Goal: Information Seeking & Learning: Learn about a topic

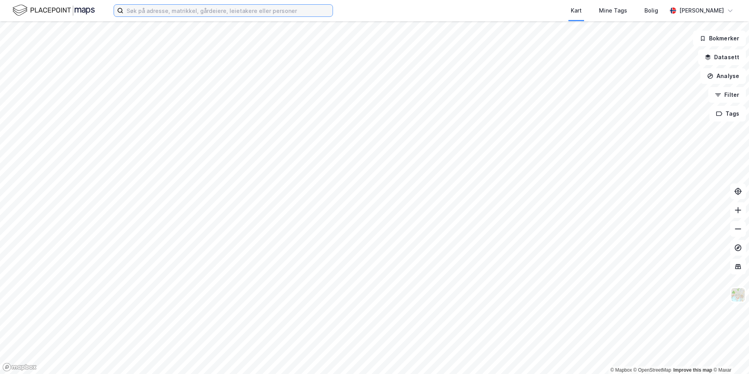
click at [225, 10] on input at bounding box center [227, 11] width 209 height 12
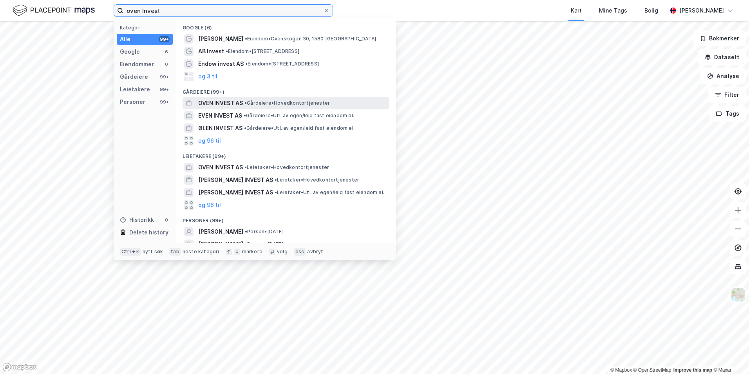
type input "oven Invest"
click at [238, 103] on span "OVEN INVEST AS" at bounding box center [220, 102] width 45 height 9
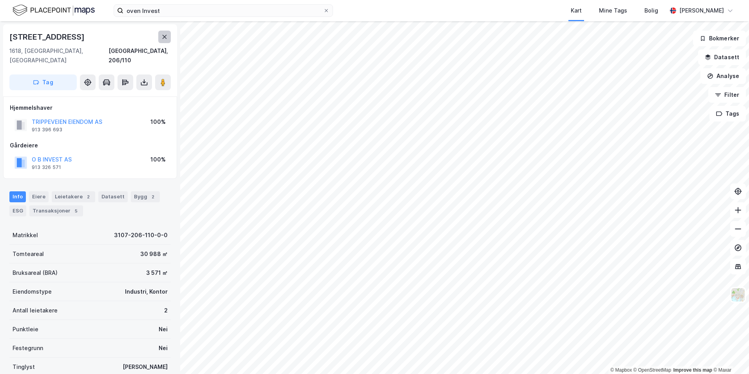
click at [165, 34] on icon at bounding box center [164, 37] width 6 height 6
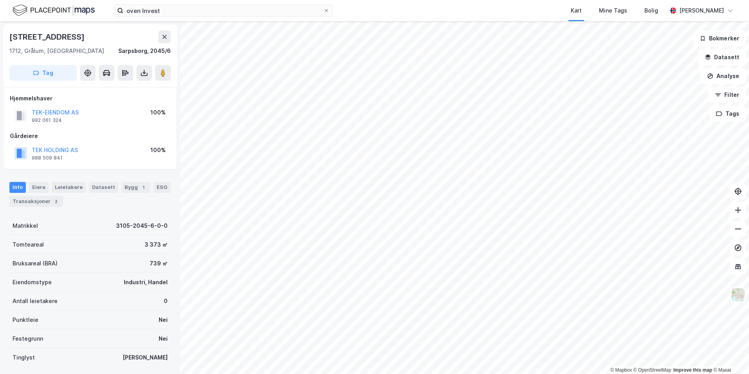
click at [637, 373] on html "oven Invest Kart Mine Tags Bolig [PERSON_NAME] © Mapbox © OpenStreetMap Improve…" at bounding box center [374, 187] width 749 height 374
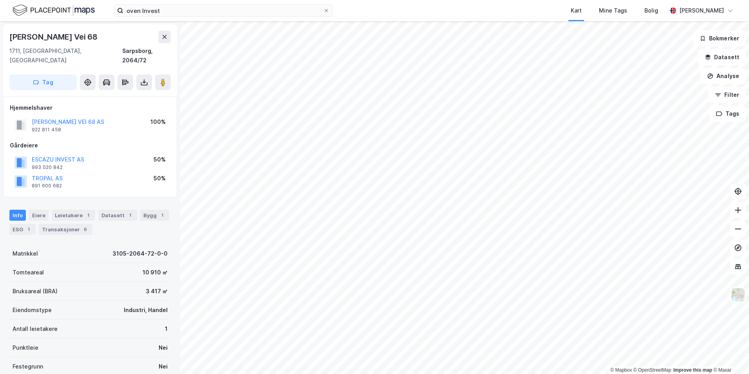
click at [92, 210] on div "Info [PERSON_NAME] 1 Datasett 1 Bygg 1 ESG 1 Transaksjoner 6" at bounding box center [89, 222] width 161 height 25
click at [90, 210] on div "Leietakere 1" at bounding box center [73, 215] width 43 height 11
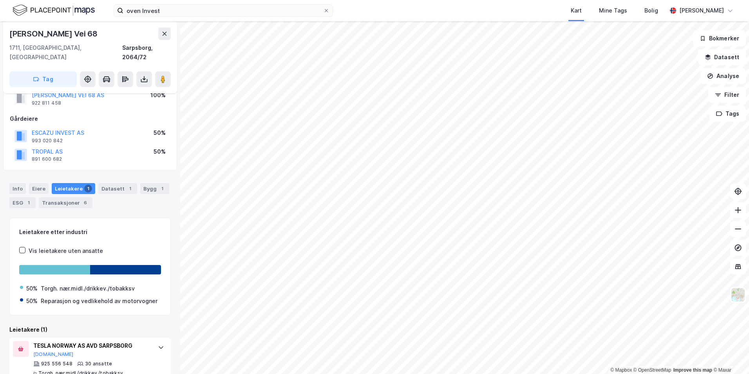
scroll to position [39, 0]
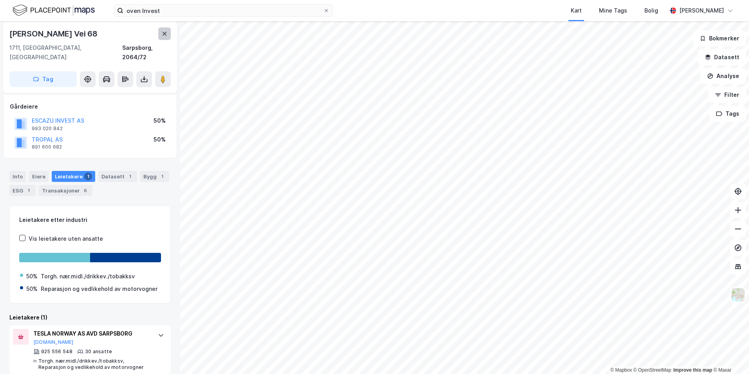
click at [168, 34] on button at bounding box center [164, 33] width 13 height 13
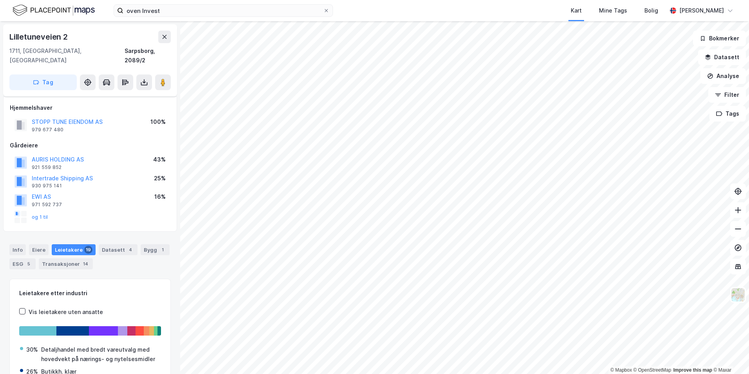
scroll to position [39, 0]
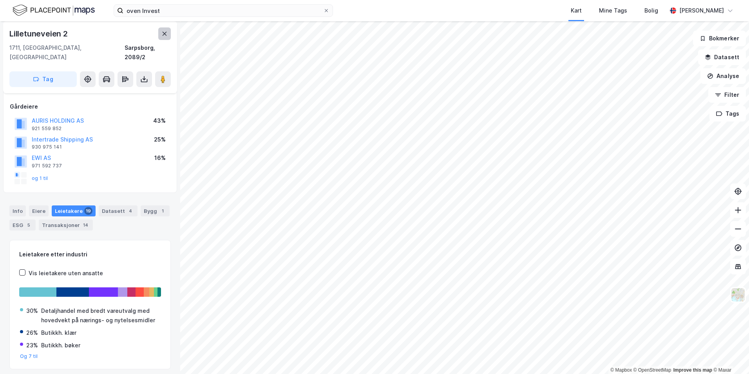
click at [163, 34] on icon at bounding box center [164, 34] width 6 height 6
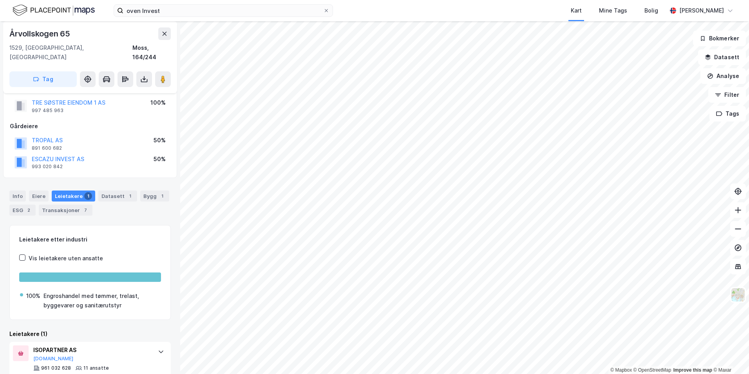
scroll to position [36, 0]
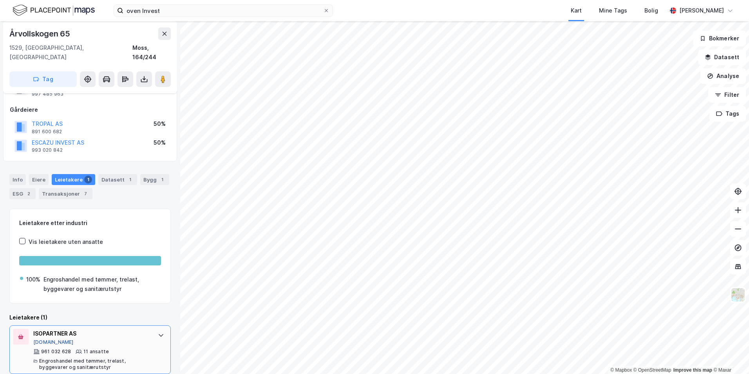
click at [47, 339] on button "[DOMAIN_NAME]" at bounding box center [53, 342] width 40 height 6
click at [160, 75] on icon at bounding box center [163, 79] width 8 height 8
